Goal: Task Accomplishment & Management: Manage account settings

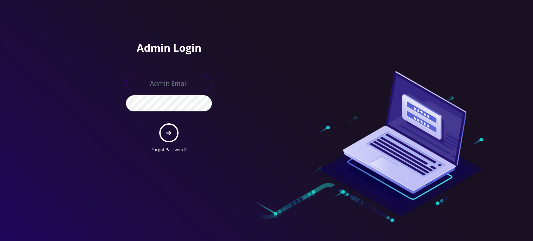
type input "[PERSON_NAME][EMAIL_ADDRESS][DOMAIN_NAME]"
click at [169, 135] on icon "submit" at bounding box center [168, 132] width 5 height 5
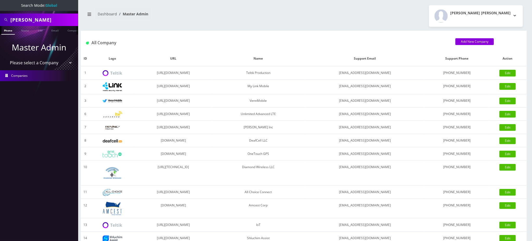
drag, startPoint x: 30, startPoint y: 20, endPoint x: 0, endPoint y: 14, distance: 31.0
click at [0, 14] on div "anne" at bounding box center [39, 20] width 78 height 12
type input "zincent"
click at [26, 29] on link "Name" at bounding box center [24, 30] width 13 height 9
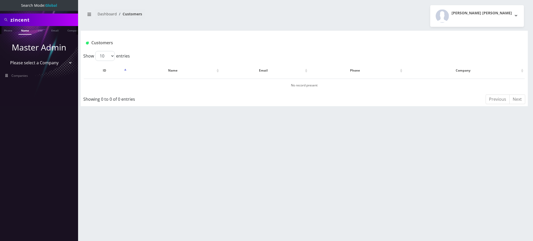
click at [13, 19] on input "zincent" at bounding box center [43, 20] width 66 height 10
type input "[PERSON_NAME]"
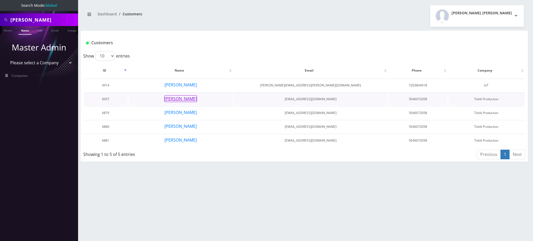
click at [183, 98] on button "Vincent Copelin" at bounding box center [180, 98] width 33 height 7
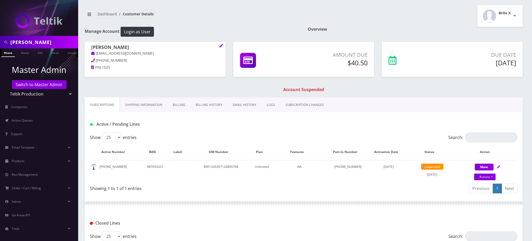
click at [181, 104] on link "Billing" at bounding box center [178, 104] width 23 height 15
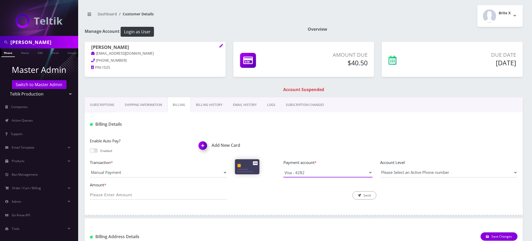
click at [313, 173] on select "Visa - 4282" at bounding box center [327, 173] width 89 height 10
click at [315, 136] on div "Enable Auto Pay? Enabled Add New Card Transaction * Manual Payment Custom Charg…" at bounding box center [304, 170] width 438 height 77
click at [136, 191] on input "Amount *" at bounding box center [158, 195] width 137 height 10
click at [281, 204] on div "Enable Auto Pay? Enabled Add New Card Transaction * Manual Payment Custom Charg…" at bounding box center [304, 170] width 438 height 77
click at [219, 144] on h1 "Add New Card" at bounding box center [249, 145] width 101 height 5
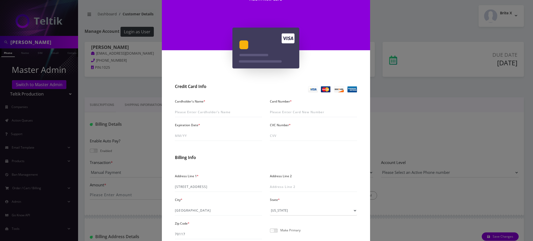
scroll to position [35, 0]
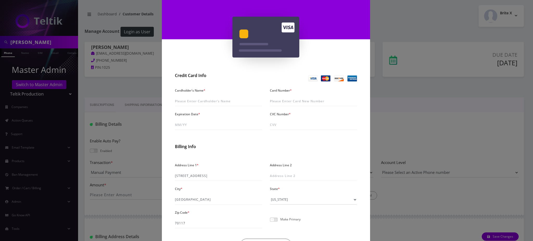
click at [436, 123] on div "× Add A New Card Credit Card Info Cardholder's Name * Card Number * Expiration …" at bounding box center [266, 120] width 533 height 241
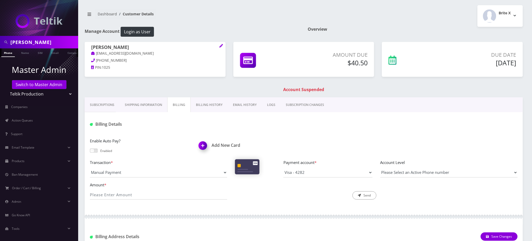
drag, startPoint x: 136, startPoint y: 47, endPoint x: 92, endPoint y: 50, distance: 43.8
click at [92, 50] on h1 "[PERSON_NAME]" at bounding box center [155, 48] width 128 height 6
copy h1 "[PERSON_NAME]"
click at [203, 146] on img at bounding box center [203, 147] width 15 height 15
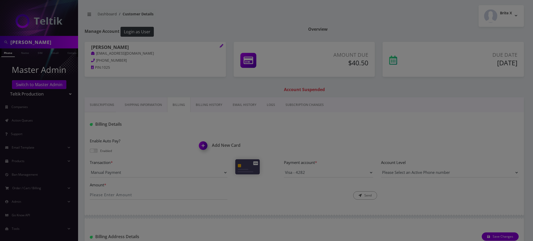
scroll to position [0, 0]
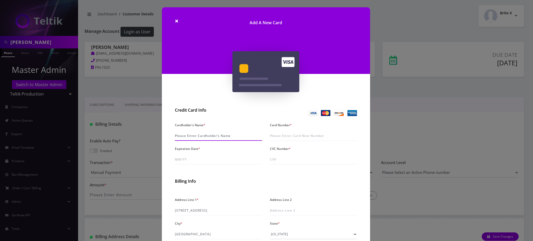
click at [207, 135] on input "Cardholder's Name *" at bounding box center [218, 136] width 87 height 10
paste input "[PERSON_NAME]"
type input "[PERSON_NAME]"
click at [289, 134] on input "Card Number *" at bounding box center [313, 136] width 87 height 10
type input "4355 4504 0142 4569"
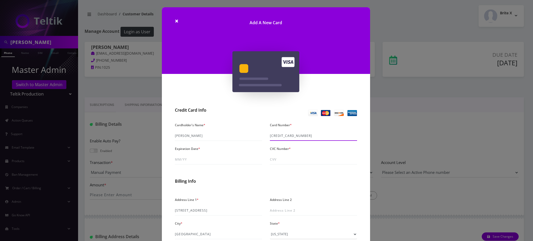
click at [302, 136] on input "4355 4504 0142 4569" at bounding box center [313, 136] width 87 height 10
click at [209, 162] on input "Expiration Date *" at bounding box center [218, 160] width 87 height 10
type input "06/28"
click at [291, 161] on input "CVC Number *" at bounding box center [313, 160] width 87 height 10
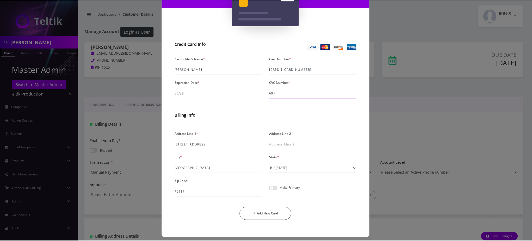
scroll to position [70, 0]
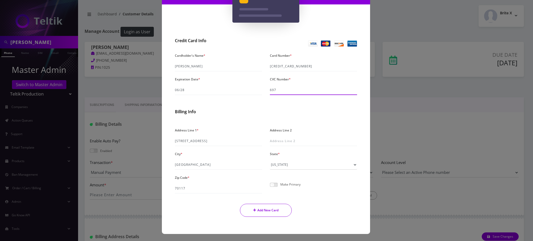
type input "697"
click at [269, 213] on button "Add New Card" at bounding box center [266, 210] width 52 height 13
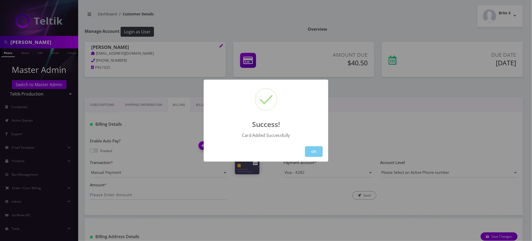
click at [313, 150] on button "OK" at bounding box center [314, 151] width 18 height 11
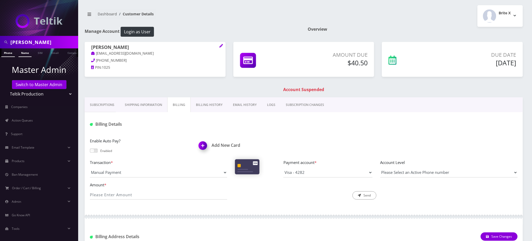
click at [24, 54] on link "Name" at bounding box center [24, 52] width 13 height 9
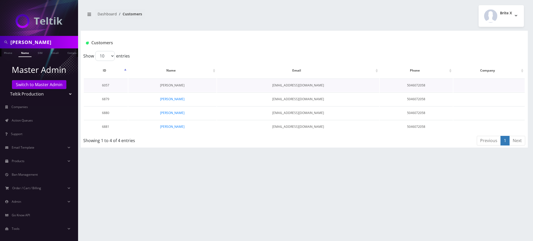
click at [168, 84] on link "[PERSON_NAME]" at bounding box center [172, 85] width 24 height 4
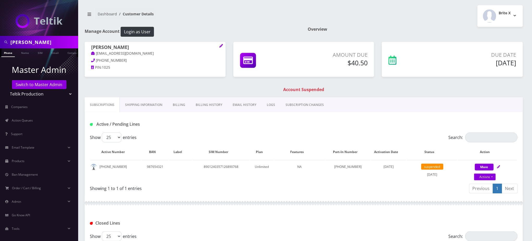
click at [215, 105] on link "Billing History" at bounding box center [208, 104] width 37 height 15
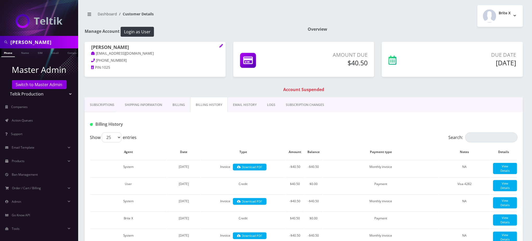
click at [176, 104] on link "Billing" at bounding box center [178, 104] width 23 height 15
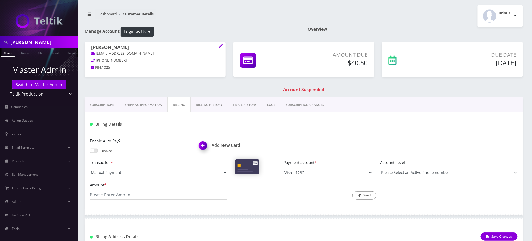
click at [295, 172] on select "Visa - 4282 Visa - 4569" at bounding box center [327, 173] width 89 height 10
select select "10546"
click at [283, 168] on select "Visa - 4282 Visa - 4569" at bounding box center [327, 173] width 89 height 10
click at [156, 191] on input "Amount *" at bounding box center [158, 195] width 137 height 10
type input "40.50"
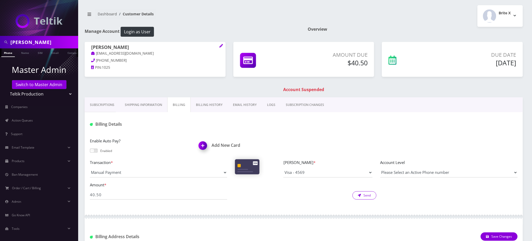
click at [368, 195] on button "Send" at bounding box center [364, 195] width 24 height 8
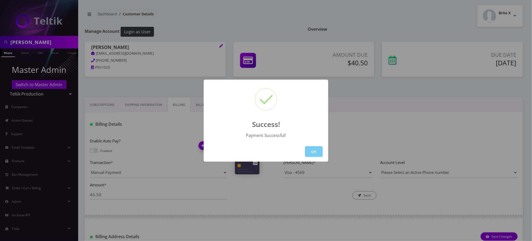
click at [318, 151] on button "OK" at bounding box center [314, 151] width 18 height 11
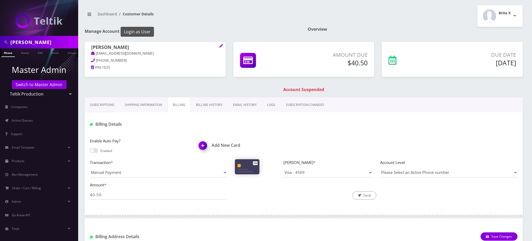
click at [137, 31] on button "Login as User" at bounding box center [137, 32] width 33 height 10
click at [9, 53] on link "Phone" at bounding box center [8, 52] width 14 height 9
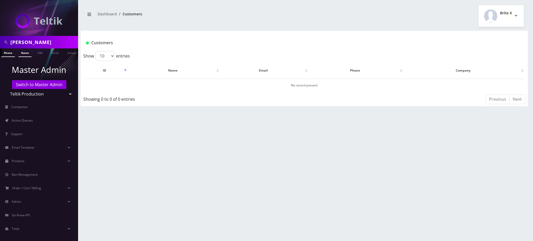
click at [20, 53] on link "Name" at bounding box center [24, 52] width 13 height 9
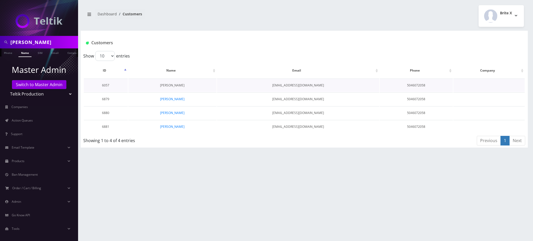
click at [172, 86] on link "[PERSON_NAME]" at bounding box center [172, 85] width 24 height 4
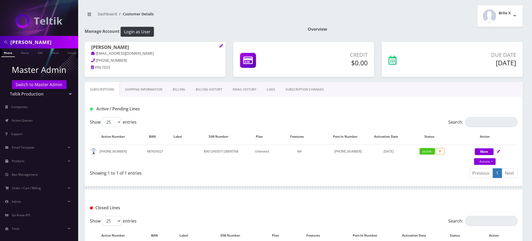
click at [203, 87] on link "Billing History" at bounding box center [208, 89] width 37 height 15
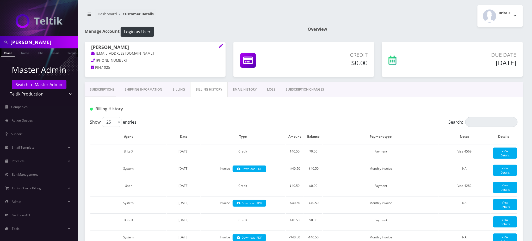
click at [174, 87] on link "Billing" at bounding box center [178, 89] width 23 height 15
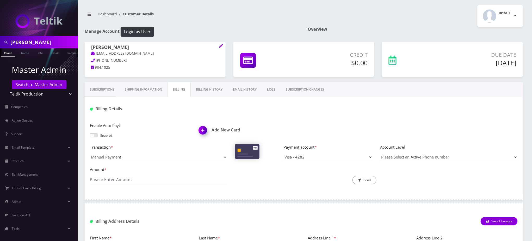
click at [105, 89] on link "Subscriptions" at bounding box center [102, 89] width 35 height 15
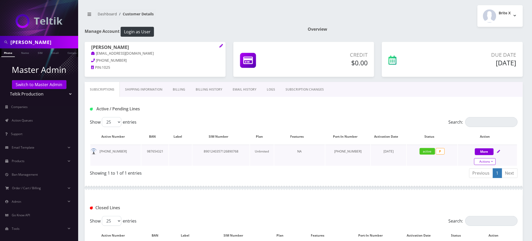
click at [493, 161] on link "Actions" at bounding box center [485, 161] width 22 height 7
select select "45"
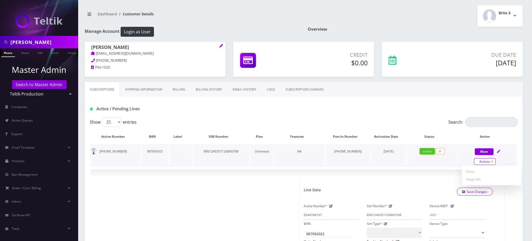
click at [489, 161] on link "Actions" at bounding box center [485, 161] width 22 height 7
click at [373, 112] on div "Active / Pending Lines" at bounding box center [303, 109] width 435 height 9
click at [500, 179] on span "×" at bounding box center [499, 180] width 4 height 9
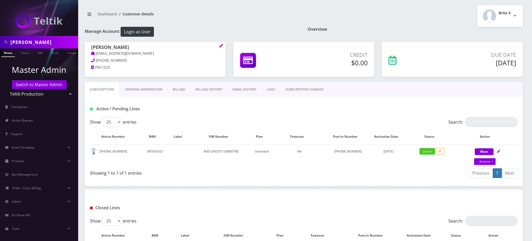
click at [358, 35] on div "Overview" at bounding box center [415, 34] width 223 height 15
click at [25, 54] on link "Name" at bounding box center [24, 52] width 13 height 9
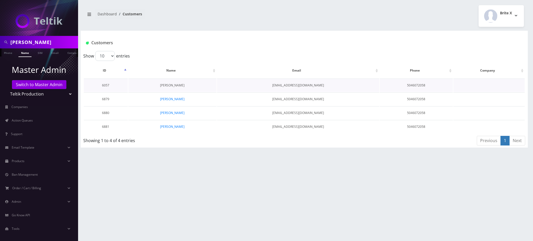
click at [172, 85] on link "[PERSON_NAME]" at bounding box center [172, 85] width 24 height 4
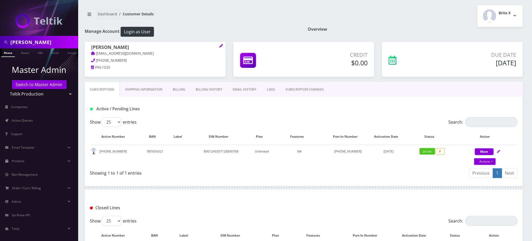
click at [193, 108] on h1 "Active / Pending Lines" at bounding box center [158, 108] width 137 height 5
click at [483, 161] on link "Actions" at bounding box center [485, 161] width 22 height 7
select select "45"
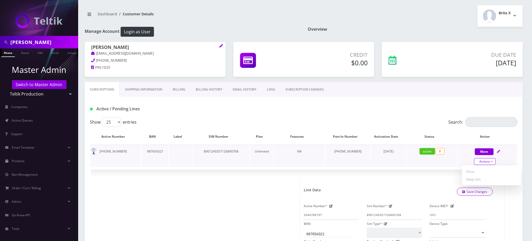
click at [483, 161] on link "Actions" at bounding box center [485, 161] width 22 height 7
click at [276, 113] on div "Active / Pending Lines" at bounding box center [304, 107] width 438 height 20
drag, startPoint x: 120, startPoint y: 152, endPoint x: 99, endPoint y: 150, distance: 20.9
click at [99, 150] on td "[PHONE_NUMBER]" at bounding box center [115, 155] width 51 height 21
copy td "[PHONE_NUMBER]"
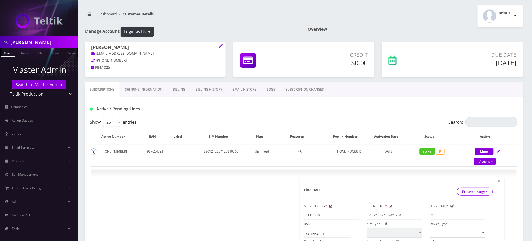
click at [457, 24] on div "Brite X Logout" at bounding box center [415, 16] width 223 height 22
click at [243, 26] on div "Dashboard Customer Details Brite X Logout" at bounding box center [304, 16] width 446 height 22
click at [224, 152] on td "8901240357126890768" at bounding box center [220, 155] width 57 height 21
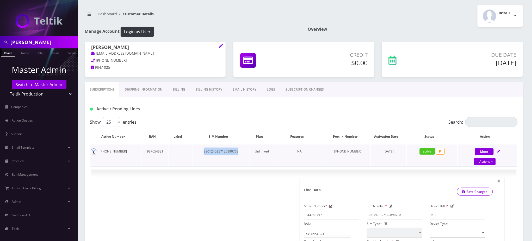
click at [224, 152] on td "8901240357126890768" at bounding box center [220, 155] width 57 height 21
copy td "8901240357126890768"
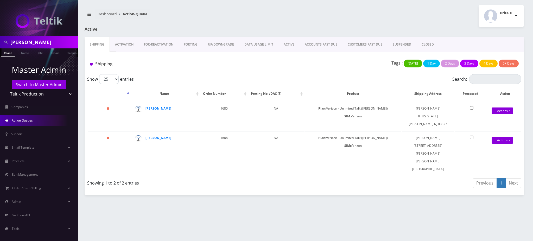
drag, startPoint x: 37, startPoint y: 43, endPoint x: 0, endPoint y: 24, distance: 41.8
click at [0, 25] on nav "vincent Phone Name SIM Email Company Customer Master Admin Switch to Master Adm…" at bounding box center [39, 120] width 78 height 241
paste input "7186458719"
type input "7186458719"
click at [9, 54] on link "Phone" at bounding box center [8, 52] width 14 height 9
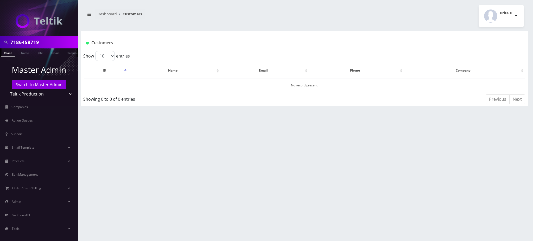
click at [5, 53] on link "Phone" at bounding box center [8, 52] width 14 height 9
click at [46, 86] on link "Switch to Master Admin" at bounding box center [39, 84] width 54 height 9
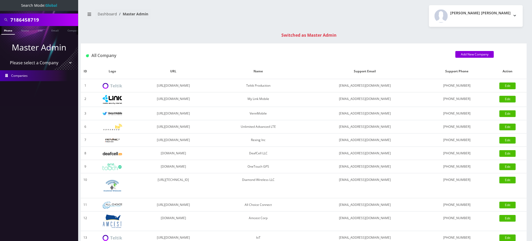
click at [6, 31] on link "Phone" at bounding box center [8, 30] width 14 height 9
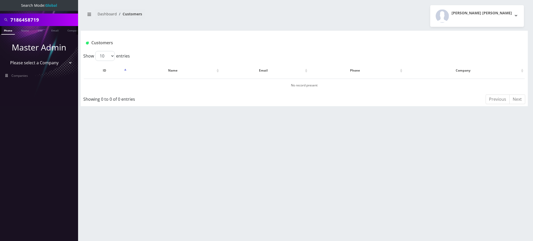
click at [6, 31] on link "Phone" at bounding box center [8, 30] width 14 height 9
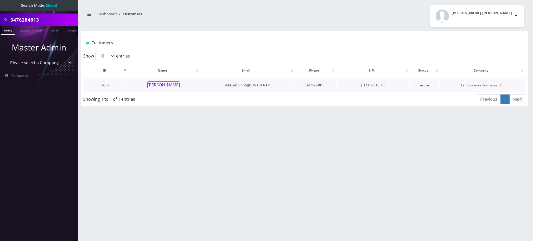
click at [166, 85] on button "Rivky Wrotzlovsky" at bounding box center [163, 84] width 33 height 7
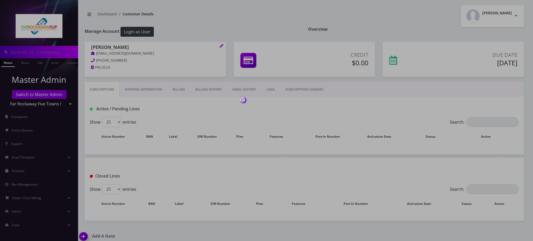
type input "3476284813"
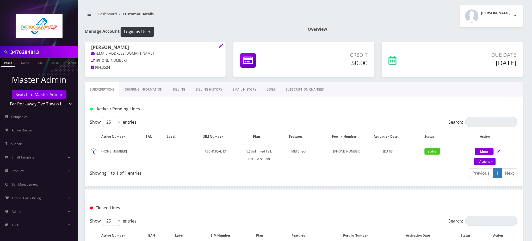
click at [28, 53] on input "3476284813" at bounding box center [43, 52] width 66 height 10
click at [305, 88] on link "SUBSCRIPTION CHANGES" at bounding box center [304, 89] width 49 height 15
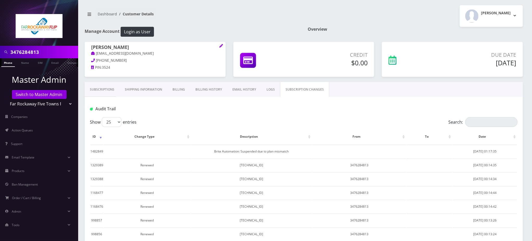
click at [109, 90] on link "Subscriptions" at bounding box center [102, 89] width 35 height 15
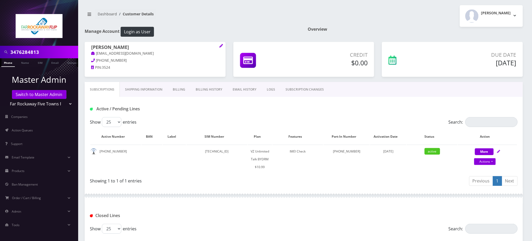
drag, startPoint x: 262, startPoint y: 16, endPoint x: 246, endPoint y: 21, distance: 16.1
click at [262, 16] on nav "Dashboard Customer Details" at bounding box center [192, 16] width 215 height 15
click at [207, 29] on h1 "Manage Account Login as User" at bounding box center [192, 32] width 215 height 10
